Goal: Ask a question

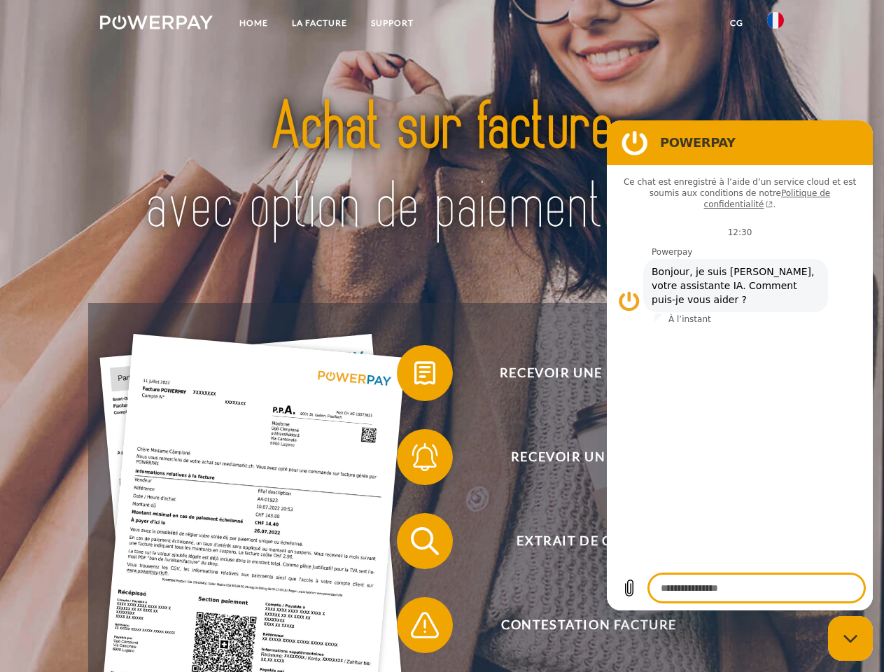
click at [156, 25] on img at bounding box center [156, 22] width 113 height 14
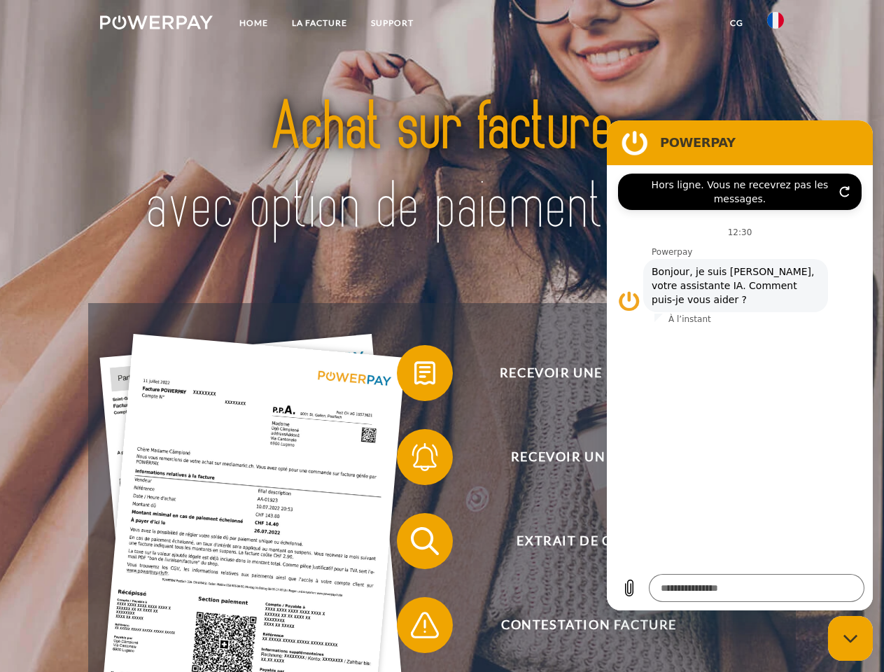
click at [776, 25] on img at bounding box center [775, 20] width 17 height 17
click at [737, 23] on link "CG" at bounding box center [736, 23] width 37 height 25
click at [414, 376] on span at bounding box center [404, 373] width 70 height 70
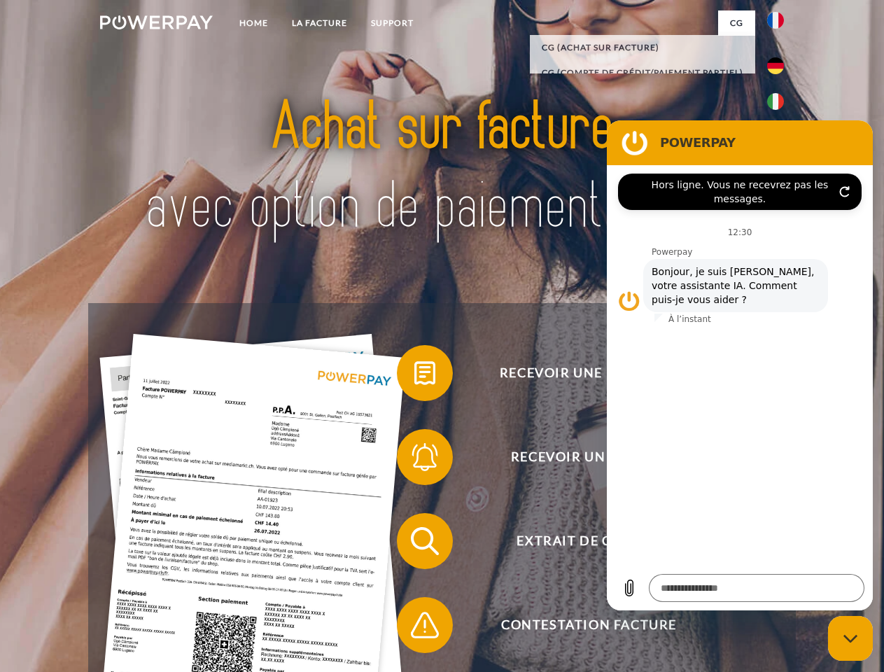
click at [414, 460] on span at bounding box center [404, 457] width 70 height 70
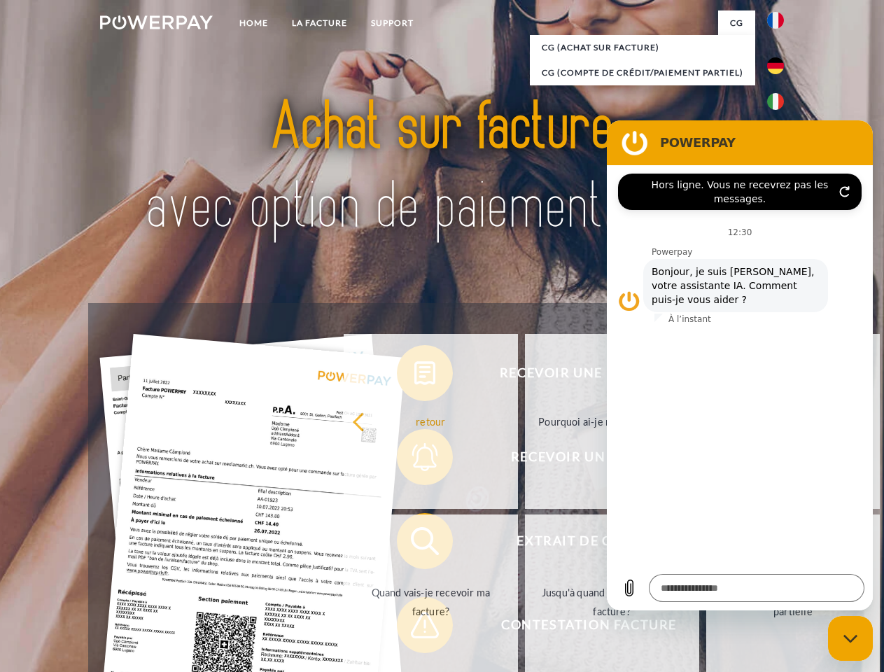
click at [525, 544] on link "Jusqu'à quand dois-je payer ma facture?" at bounding box center [612, 602] width 174 height 175
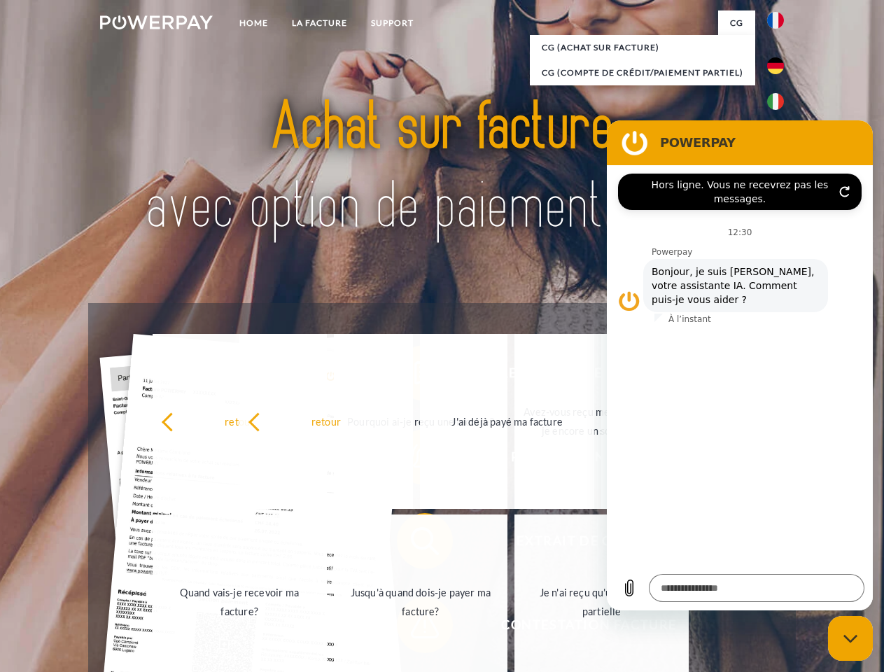
click at [414, 628] on span at bounding box center [404, 625] width 70 height 70
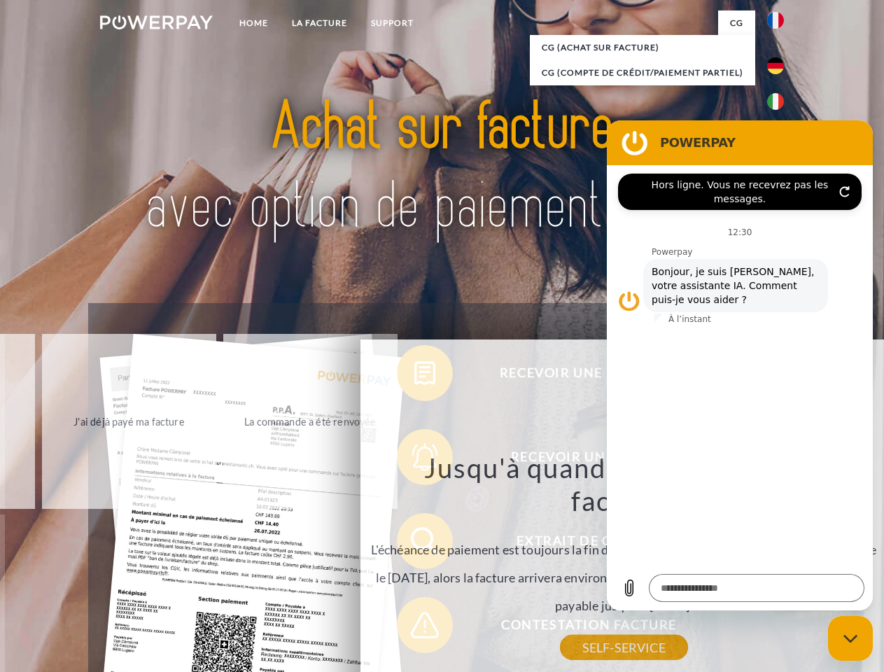
click at [851, 639] on icon "Fermer la fenêtre de messagerie" at bounding box center [851, 638] width 15 height 9
type textarea "*"
